Goal: Communication & Community: Answer question/provide support

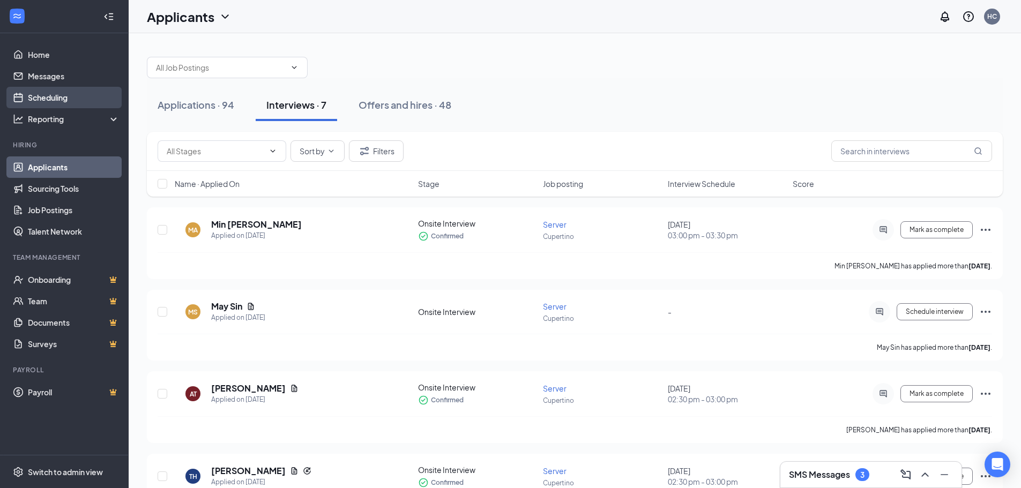
click at [85, 102] on link "Scheduling" at bounding box center [74, 97] width 92 height 21
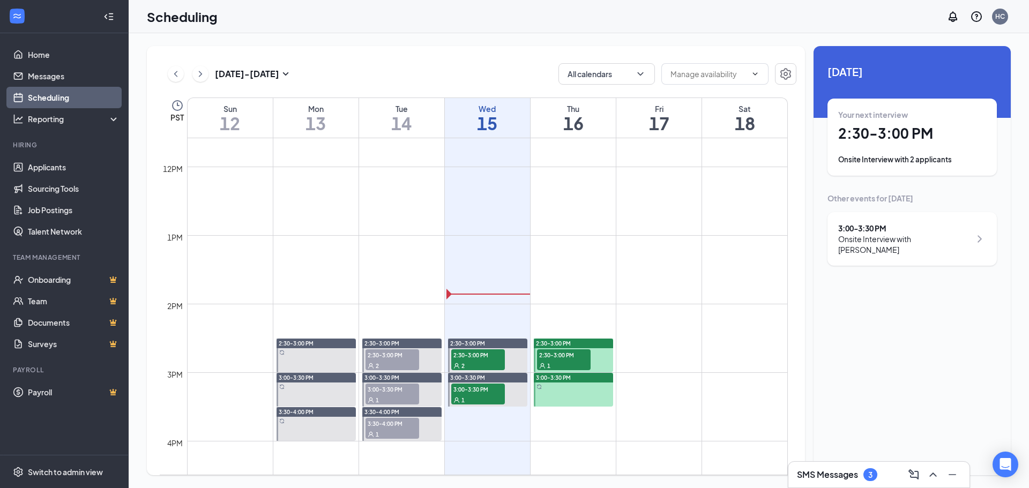
scroll to position [902, 0]
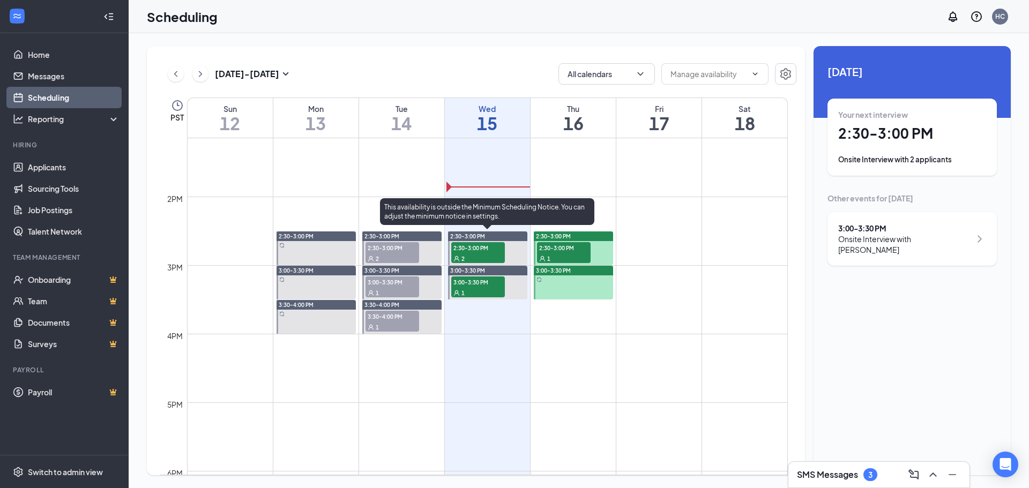
click at [498, 251] on span "2:30-3:00 PM" at bounding box center [478, 247] width 54 height 11
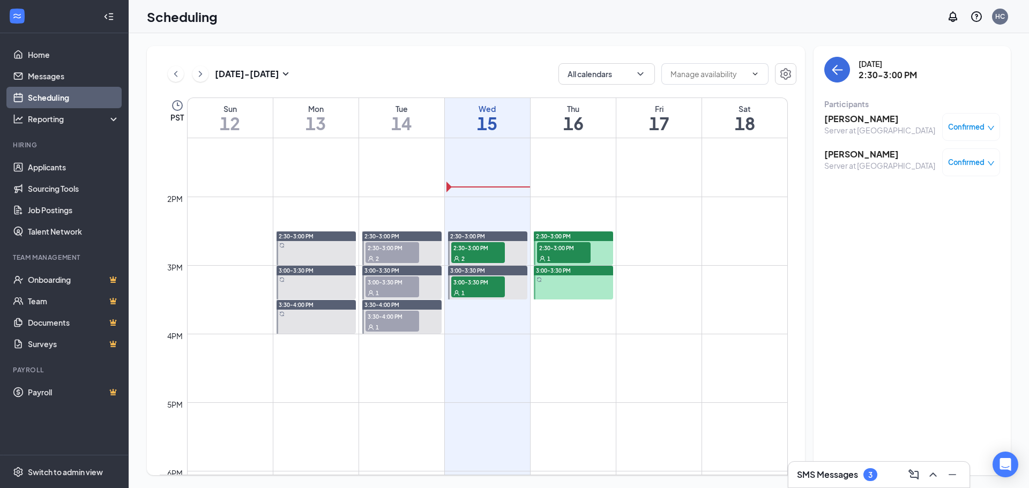
click at [644, 40] on div "[DATE] - [DATE] All calendars PST Sun 12 Mon 13 Tue 14 Wed 15 Thu 16 Fri 17 Sat…" at bounding box center [579, 260] width 900 height 455
click at [890, 475] on div "SMS Messages 3" at bounding box center [879, 474] width 164 height 17
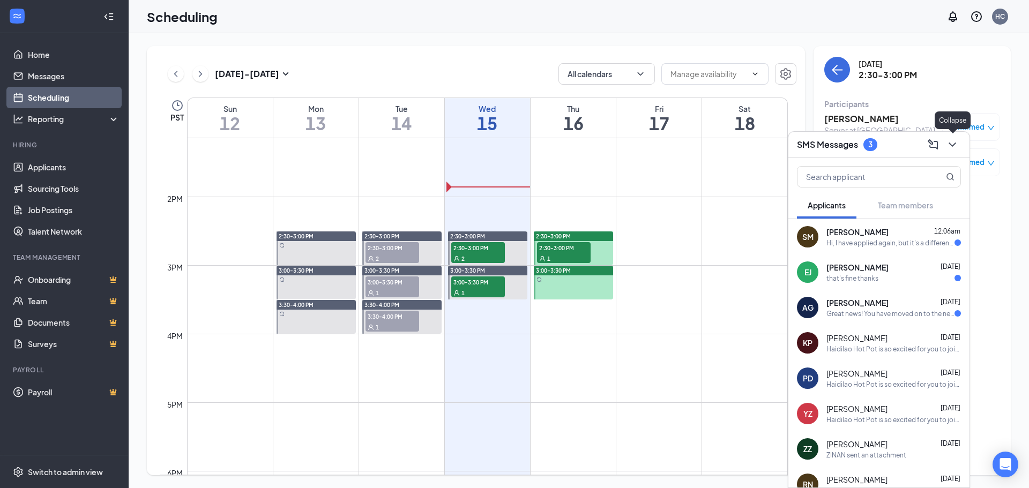
click at [958, 142] on icon "ChevronDown" at bounding box center [952, 144] width 13 height 13
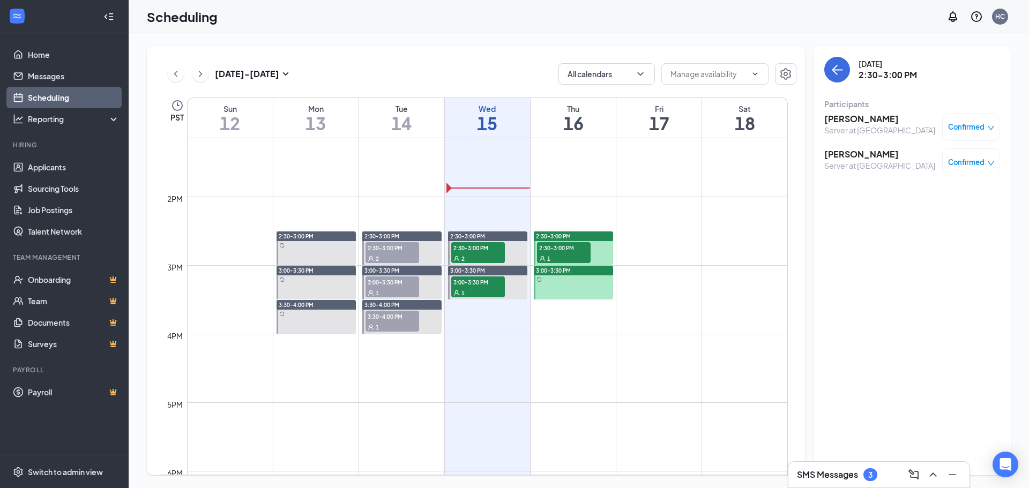
click at [965, 124] on span "Confirmed" at bounding box center [966, 127] width 36 height 11
click at [843, 215] on div "[DATE] 2:30-3:00 PM Participants [PERSON_NAME] Server at Cupertino Confirmed [P…" at bounding box center [911, 260] width 197 height 429
click at [58, 168] on link "Applicants" at bounding box center [74, 166] width 92 height 21
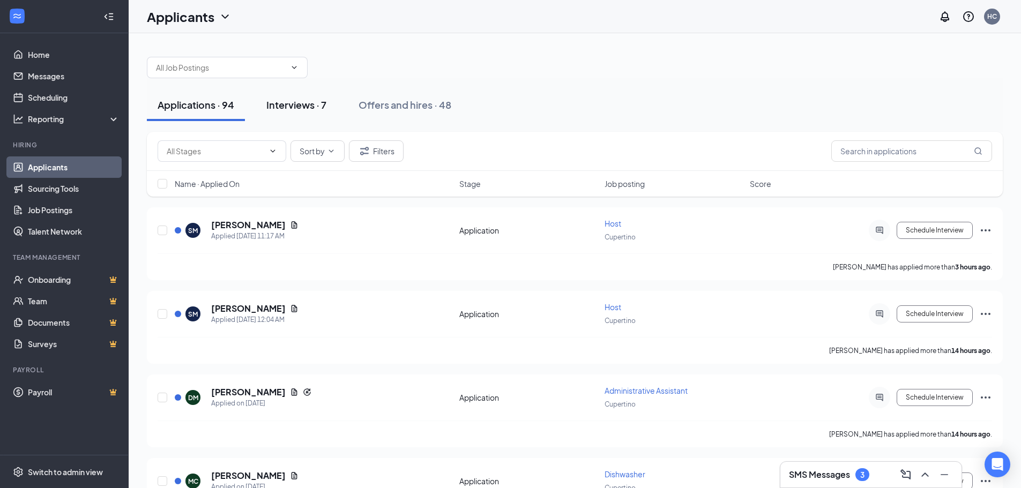
click at [299, 104] on div "Interviews · 7" at bounding box center [296, 104] width 60 height 13
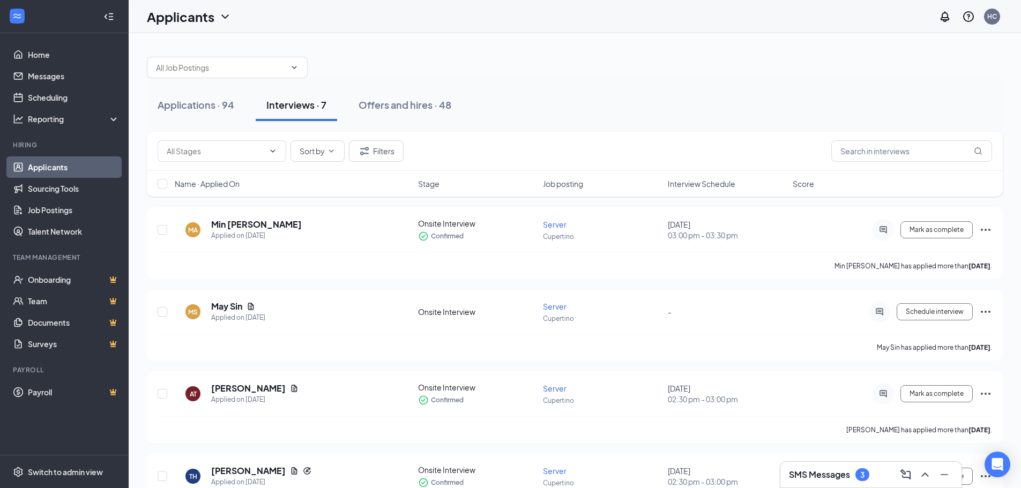
click at [690, 180] on span "Interview Schedule" at bounding box center [702, 183] width 68 height 11
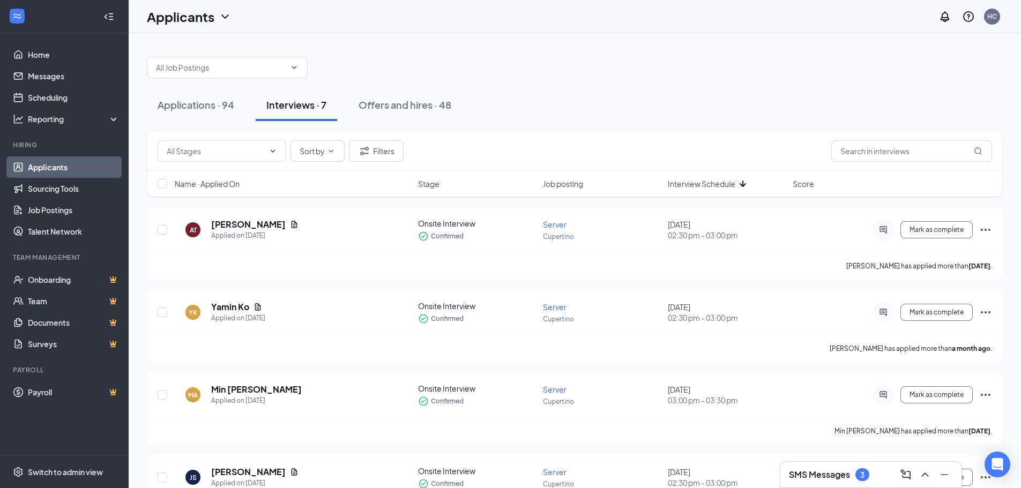
click at [699, 180] on span "Interview Schedule" at bounding box center [702, 183] width 68 height 11
click at [883, 229] on icon "ActiveChat" at bounding box center [883, 230] width 13 height 9
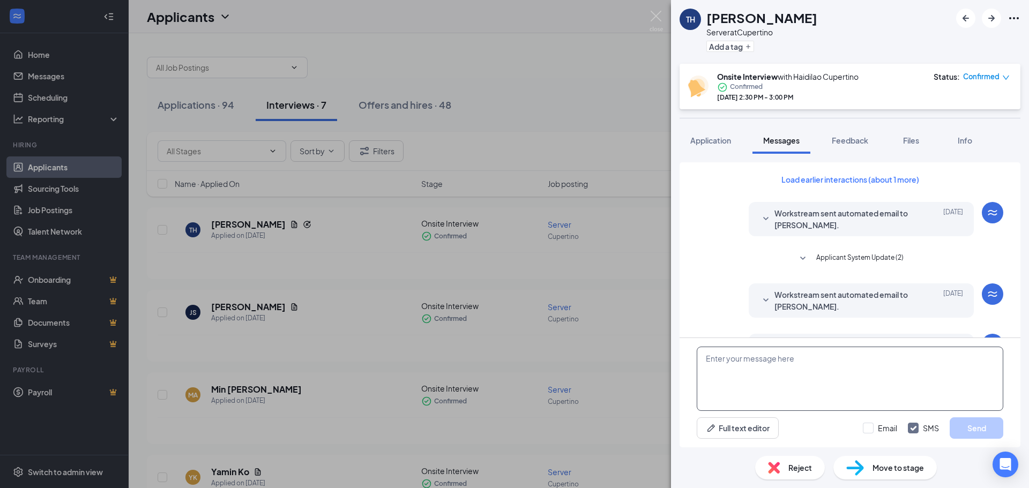
scroll to position [274, 0]
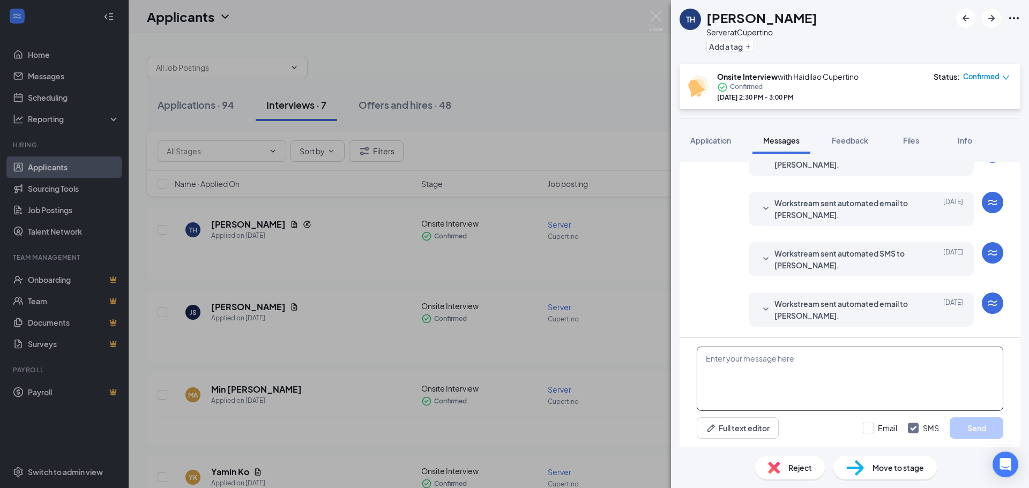
click at [797, 358] on textarea at bounding box center [850, 379] width 307 height 64
paste textarea "Hi [Name], our manager has an urgent matter to handle, so the interview will be…"
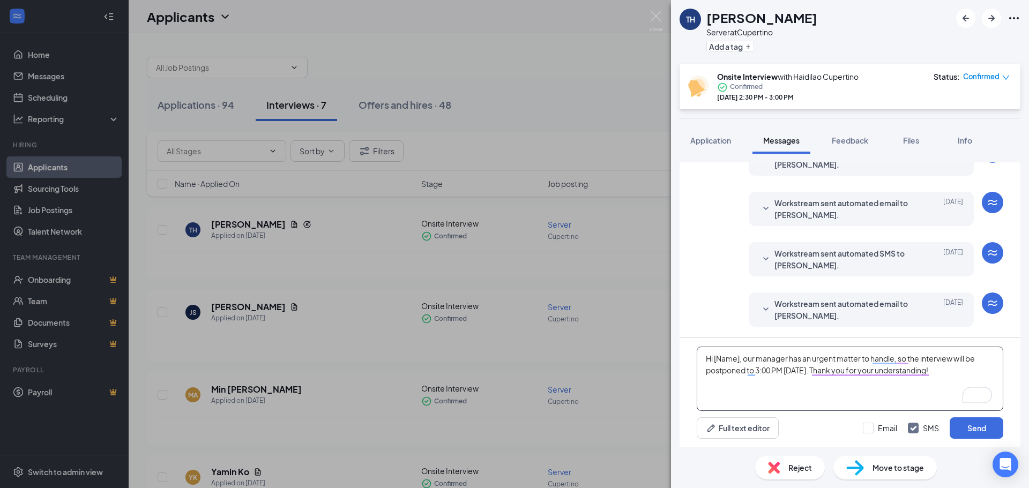
click at [741, 357] on textarea "Hi [Name], our manager has an urgent matter to handle, so the interview will be…" at bounding box center [850, 379] width 307 height 64
click at [943, 372] on textarea "Hi [PERSON_NAME], our manager has an urgent matter to handle, so the interview …" at bounding box center [850, 379] width 307 height 64
type textarea "Hi [PERSON_NAME], our manager has an urgent matter to handle, so the interview …"
click at [984, 429] on button "Send" at bounding box center [977, 427] width 54 height 21
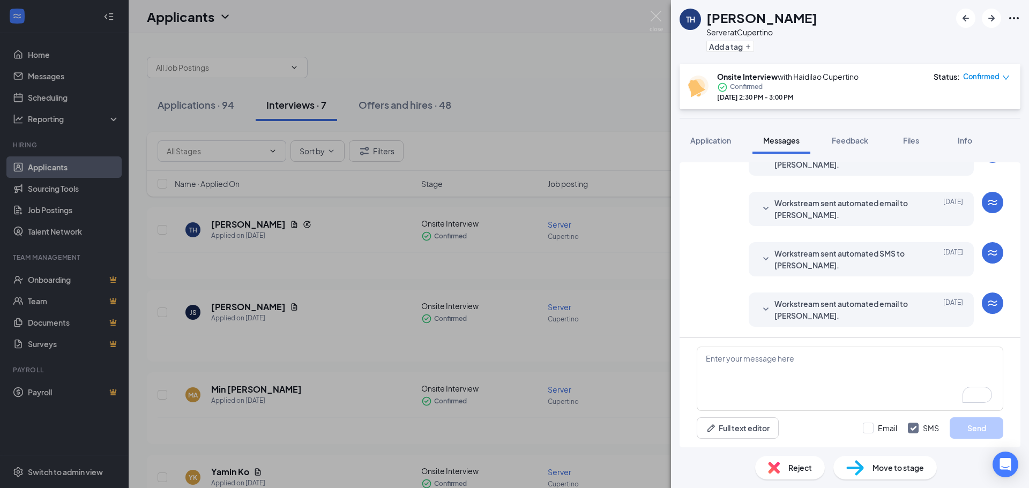
scroll to position [366, 0]
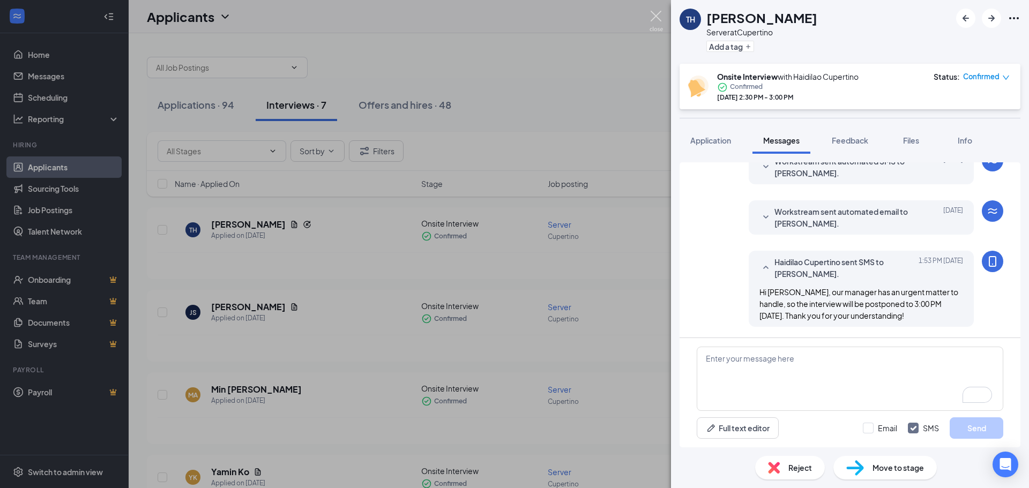
click at [661, 16] on img at bounding box center [655, 21] width 13 height 21
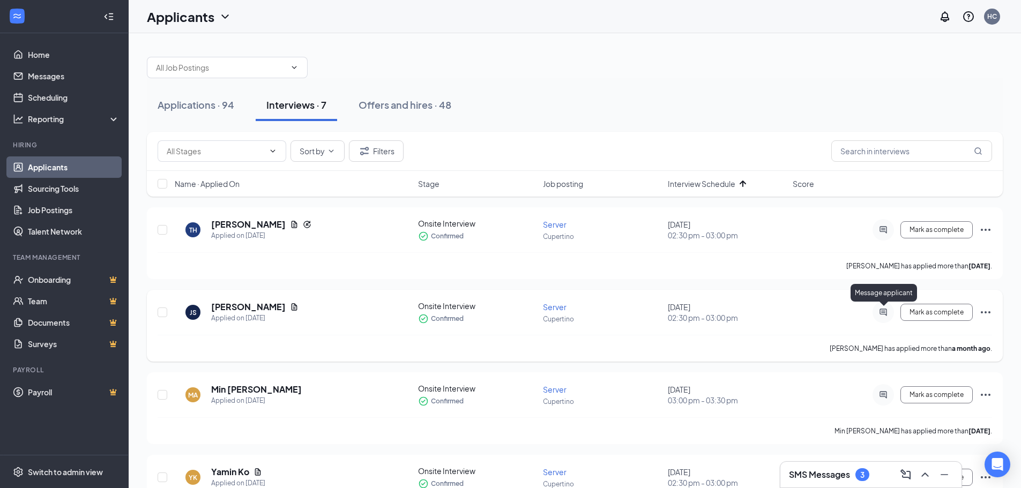
click at [881, 311] on icon "ActiveChat" at bounding box center [883, 312] width 13 height 9
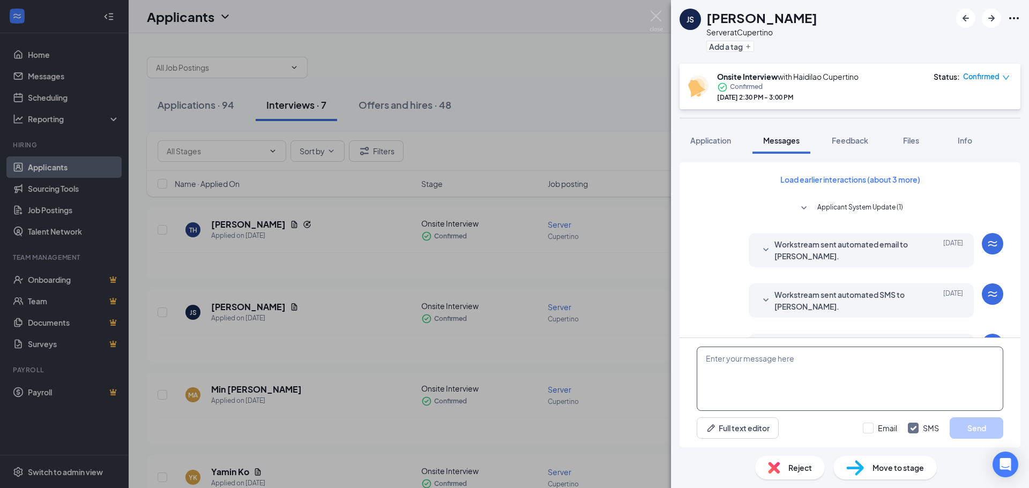
scroll to position [324, 0]
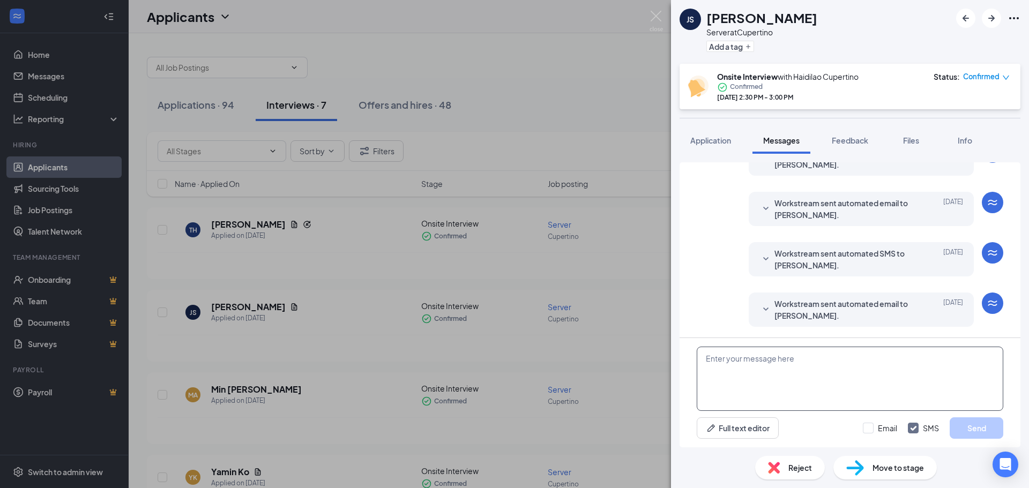
click at [803, 382] on textarea at bounding box center [850, 379] width 307 height 64
paste textarea "Hi [Name], our manager has an urgent matter to handle, so the interview will be…"
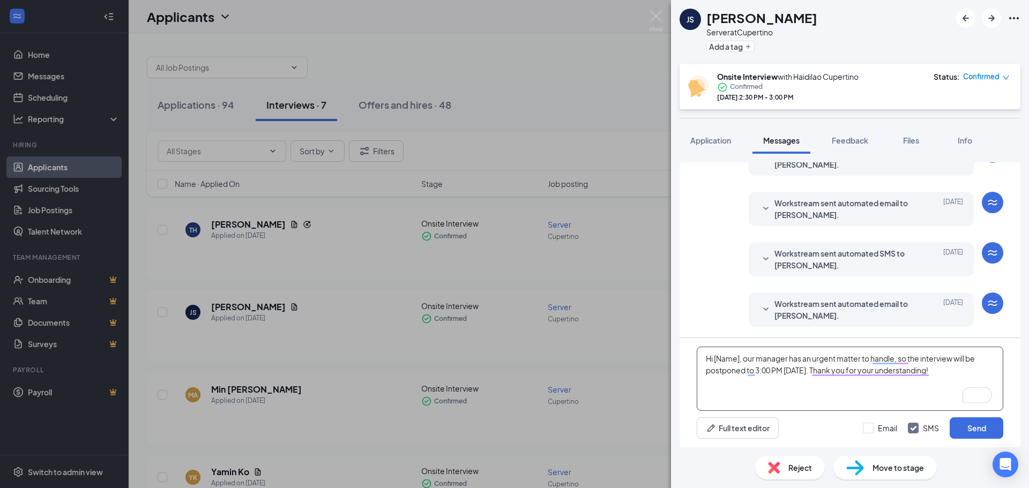
click at [741, 361] on textarea "Hi [Name], our manager has an urgent matter to handle, so the interview will be…" at bounding box center [850, 379] width 307 height 64
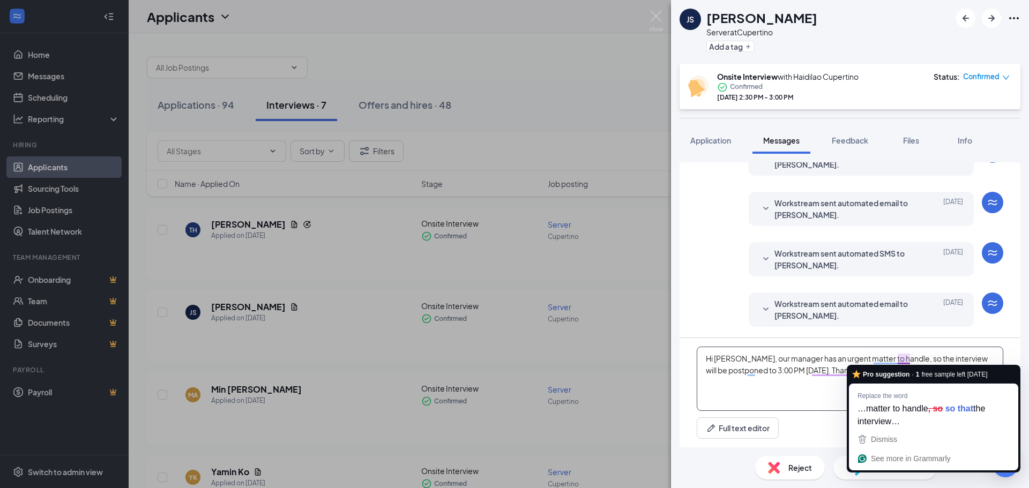
click at [788, 397] on textarea "Hi [PERSON_NAME], our manager has an urgent matter to handle, so the interview …" at bounding box center [850, 379] width 307 height 64
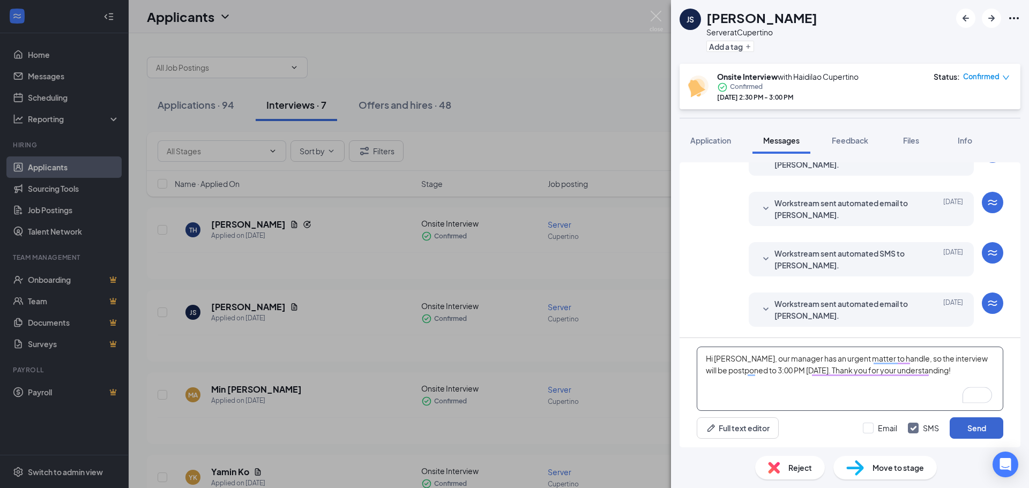
type textarea "Hi [PERSON_NAME], our manager has an urgent matter to handle, so the interview …"
click at [980, 431] on button "Send" at bounding box center [977, 427] width 54 height 21
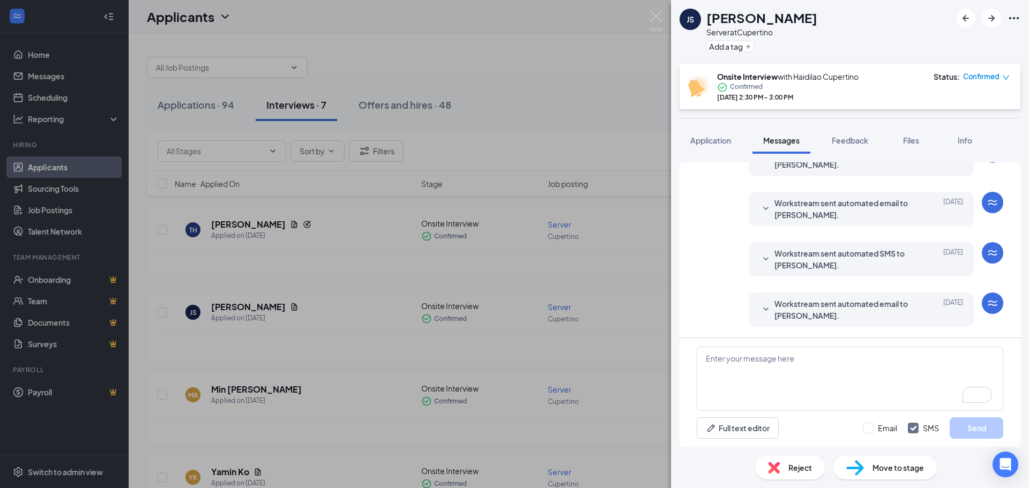
scroll to position [416, 0]
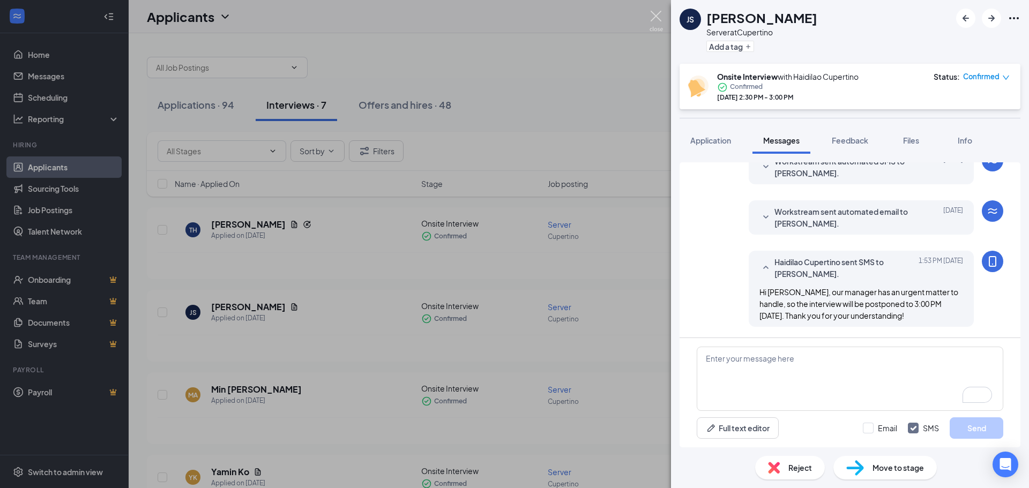
click at [656, 19] on img at bounding box center [655, 21] width 13 height 21
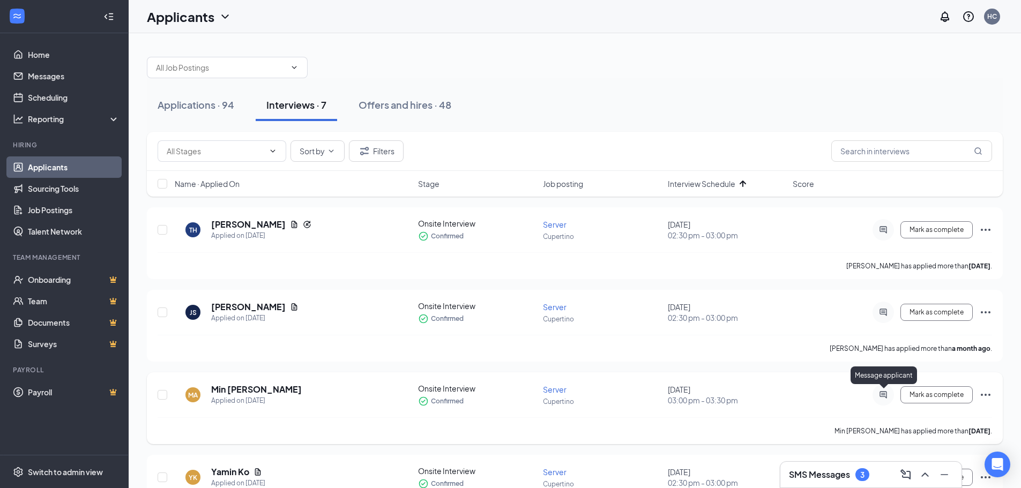
click at [885, 395] on icon "ActiveChat" at bounding box center [882, 394] width 7 height 7
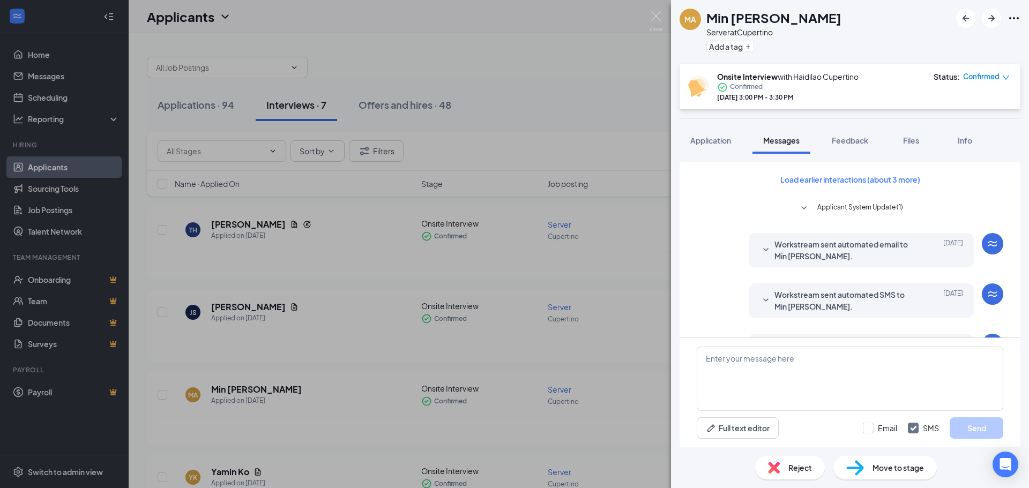
scroll to position [324, 0]
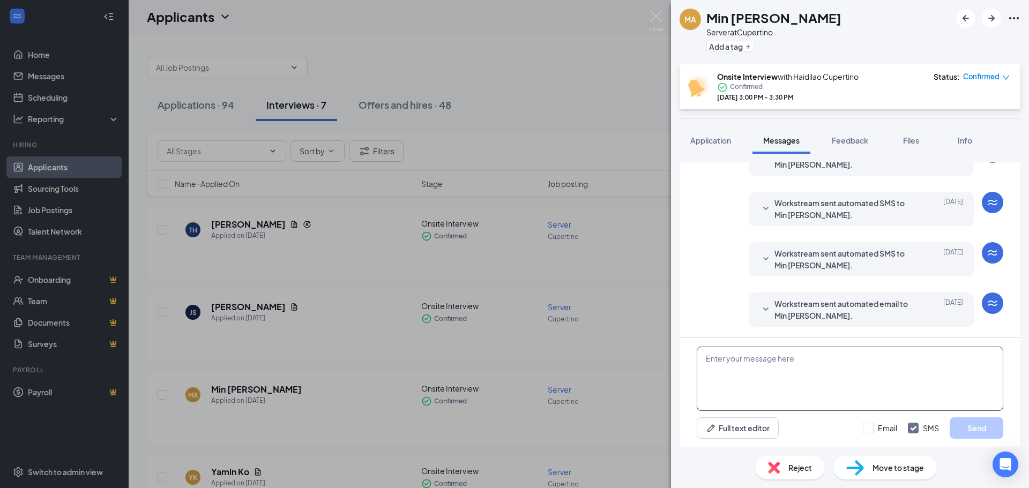
click at [794, 361] on textarea at bounding box center [850, 379] width 307 height 64
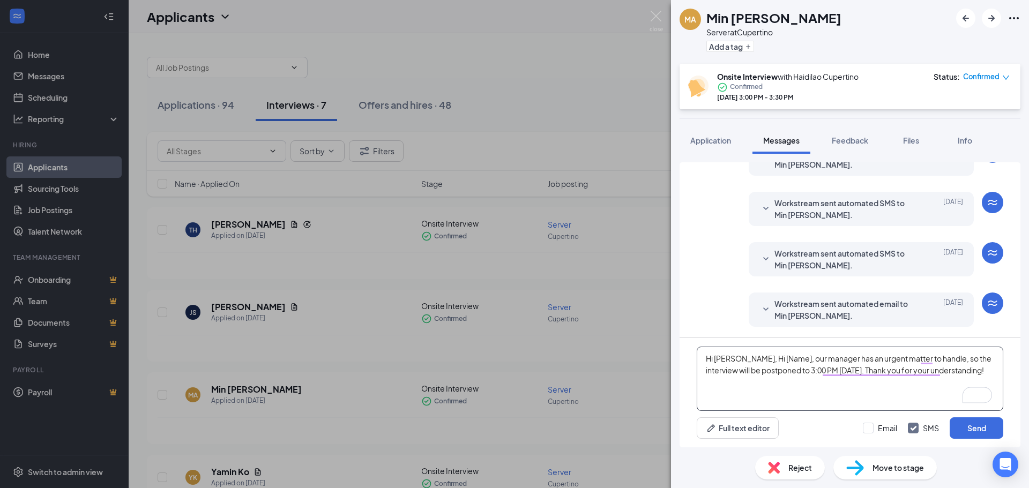
click at [769, 359] on textarea "Hi [PERSON_NAME], Hi [Name], our manager has an urgent matter to handle, so the…" at bounding box center [850, 379] width 307 height 64
click at [941, 375] on textarea "Hi [PERSON_NAME], our manager has an urgent matter to handle, so the interview …" at bounding box center [850, 379] width 307 height 64
click at [768, 371] on textarea "Hi [PERSON_NAME], our manager has an urgent matter to handle, so the interview …" at bounding box center [850, 379] width 307 height 64
type textarea "Hi [PERSON_NAME], our manager has an urgent matter to handle, so the interview …"
click at [972, 428] on button "Send" at bounding box center [977, 427] width 54 height 21
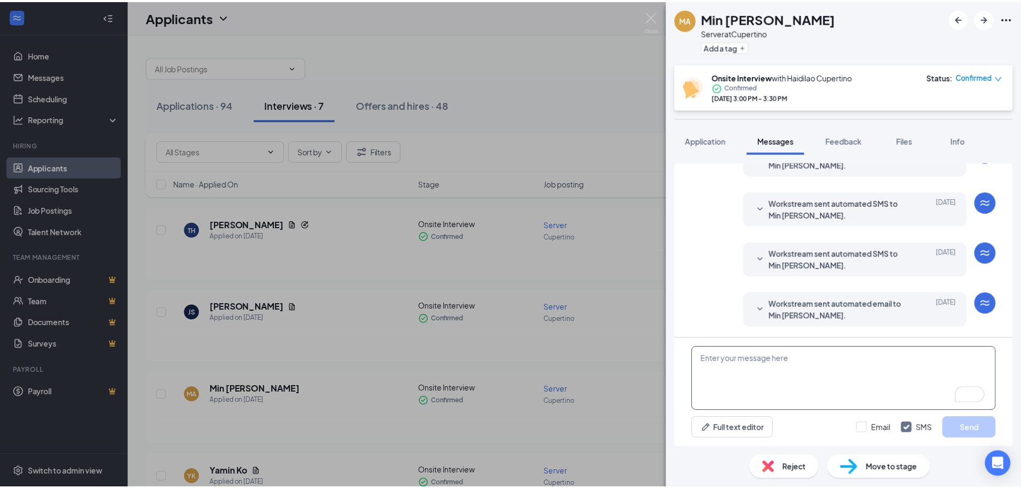
scroll to position [416, 0]
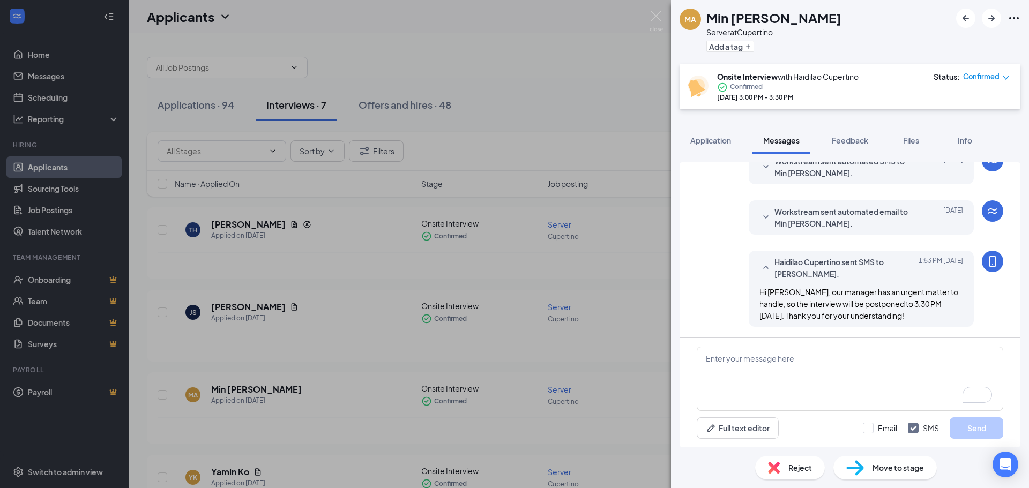
click at [655, 10] on div "MA Min [PERSON_NAME] Server at Cupertino Add a tag Onsite Interview with Haidil…" at bounding box center [514, 244] width 1029 height 488
